Goal: Task Accomplishment & Management: Use online tool/utility

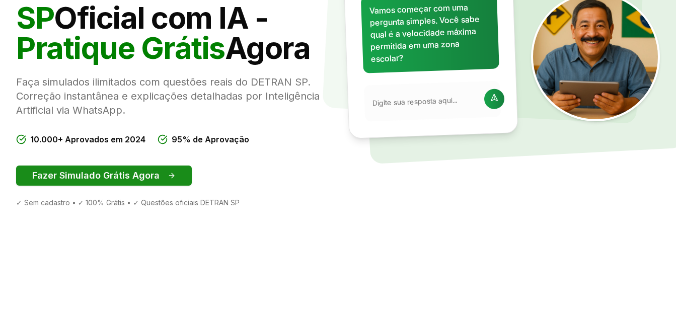
click at [89, 172] on button "Fazer Simulado Grátis Agora" at bounding box center [104, 176] width 176 height 20
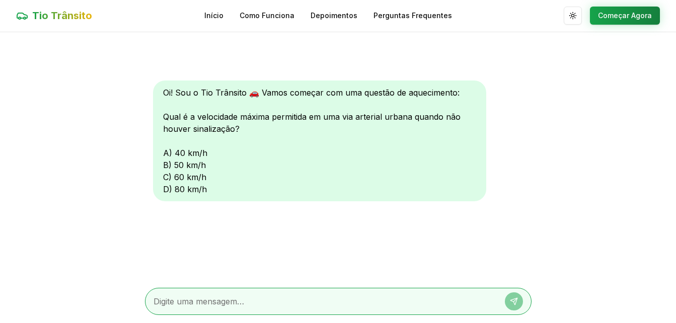
drag, startPoint x: 254, startPoint y: 299, endPoint x: 247, endPoint y: 313, distance: 15.1
click at [255, 306] on textarea at bounding box center [323, 301] width 341 height 12
type textarea "60"
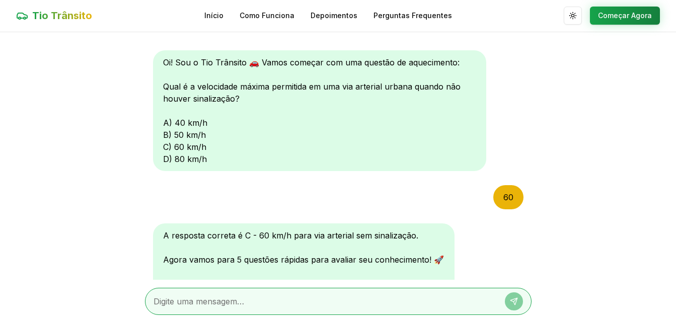
scroll to position [141, 0]
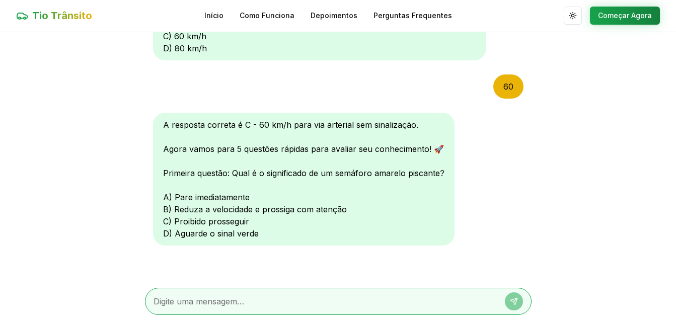
click at [214, 297] on textarea at bounding box center [323, 301] width 341 height 12
type textarea "c"
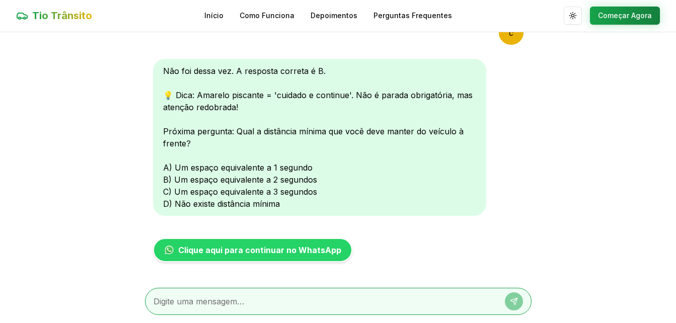
scroll to position [402, 0]
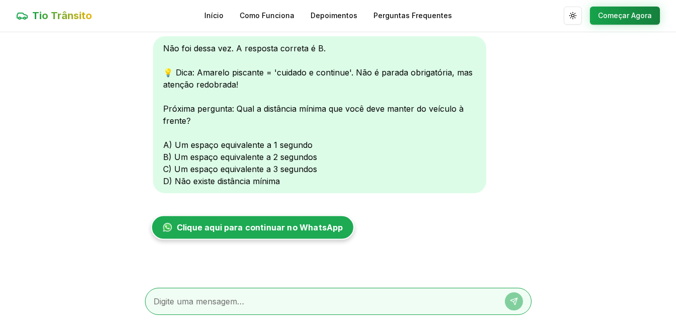
type textarea "3"
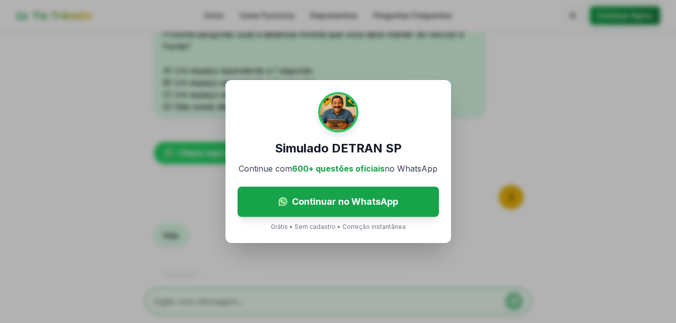
scroll to position [515, 0]
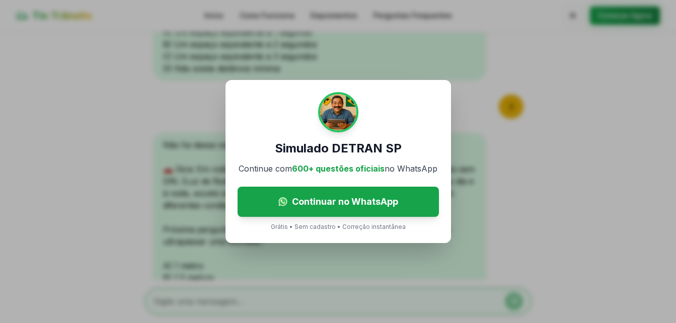
click at [522, 141] on div "Simulado DETRAN SP Continue com 600+ questões oficiais no WhatsApp Continuar no…" at bounding box center [338, 161] width 676 height 323
click at [472, 172] on div "Simulado DETRAN SP Continue com 600+ questões oficiais no WhatsApp Continuar no…" at bounding box center [338, 161] width 676 height 323
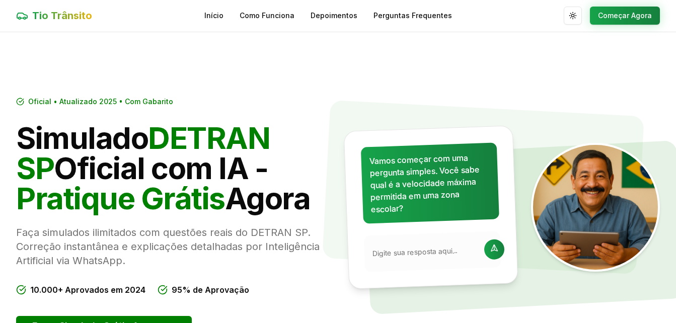
scroll to position [151, 0]
